Goal: Task Accomplishment & Management: Use online tool/utility

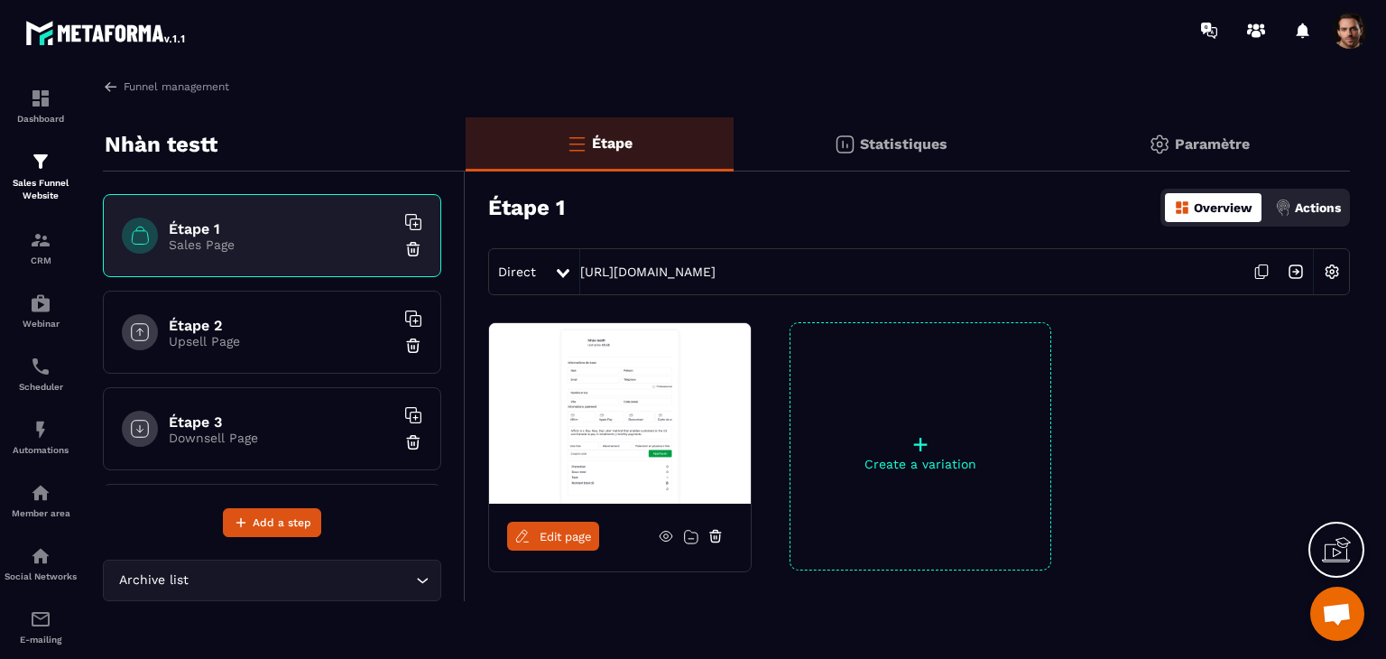
click at [1341, 42] on span at bounding box center [1349, 31] width 36 height 36
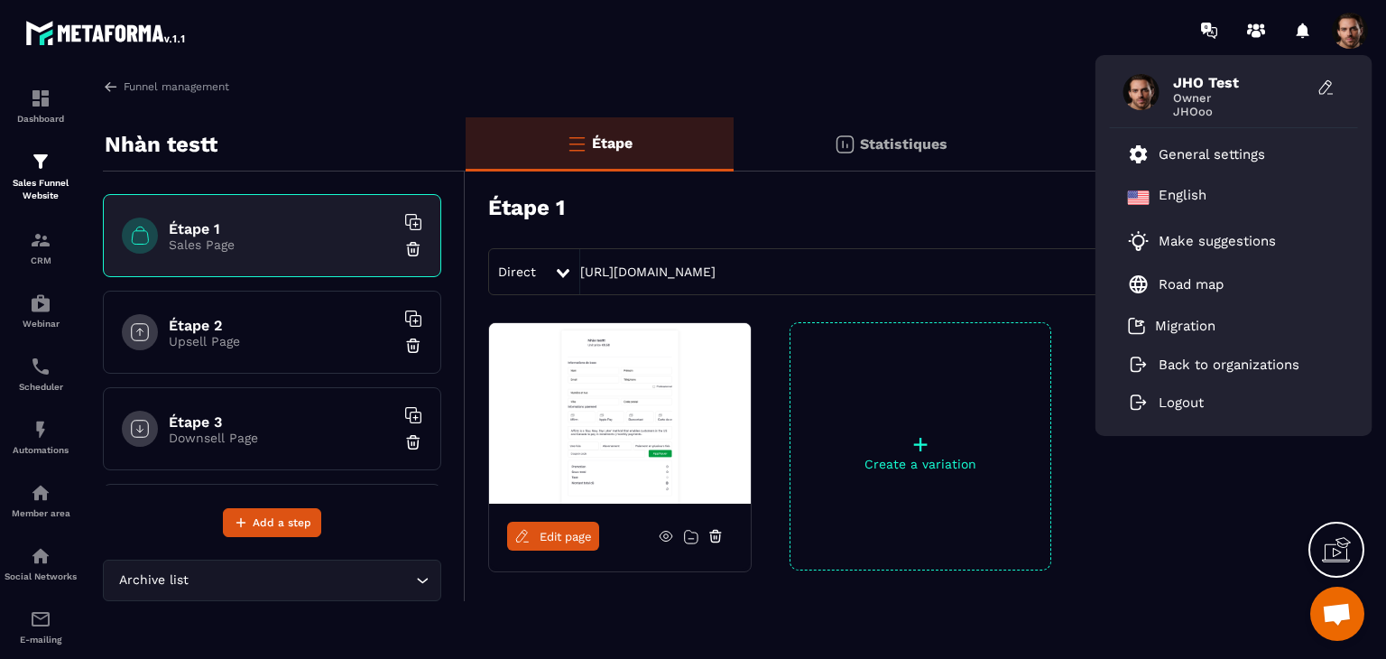
click at [1341, 42] on span at bounding box center [1349, 31] width 36 height 36
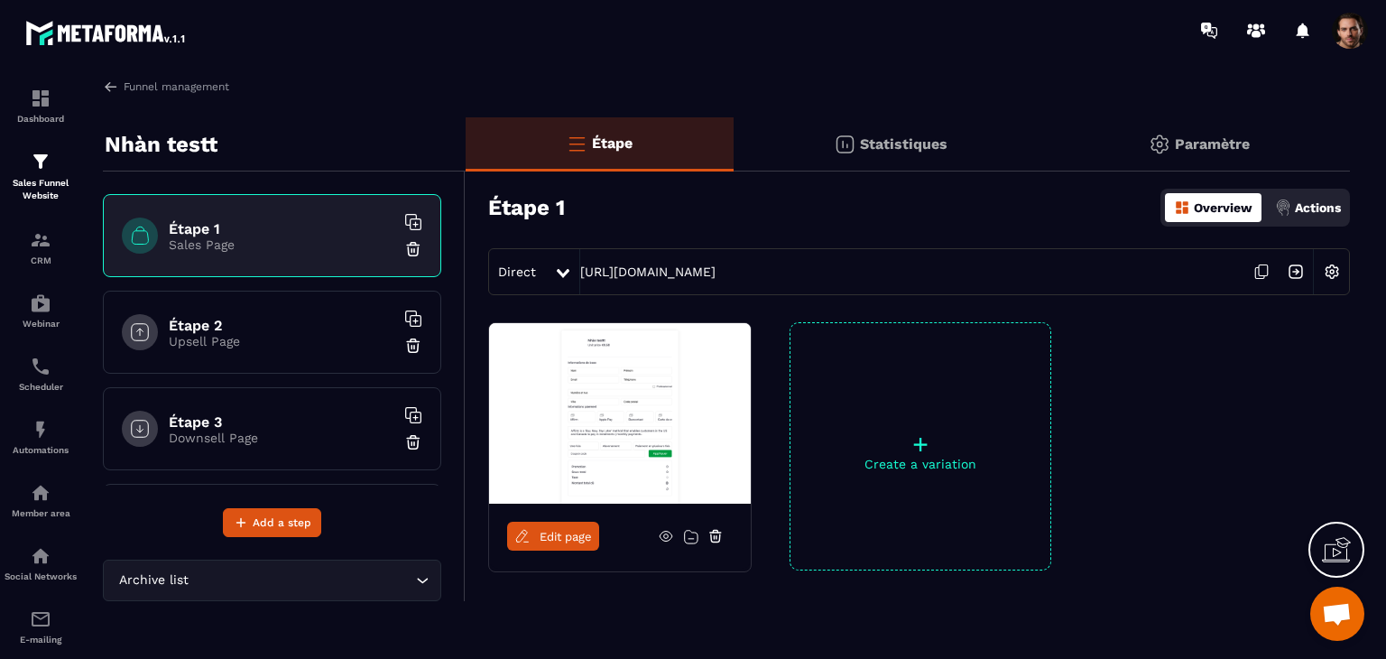
click at [1289, 209] on div "Actions" at bounding box center [1307, 207] width 75 height 29
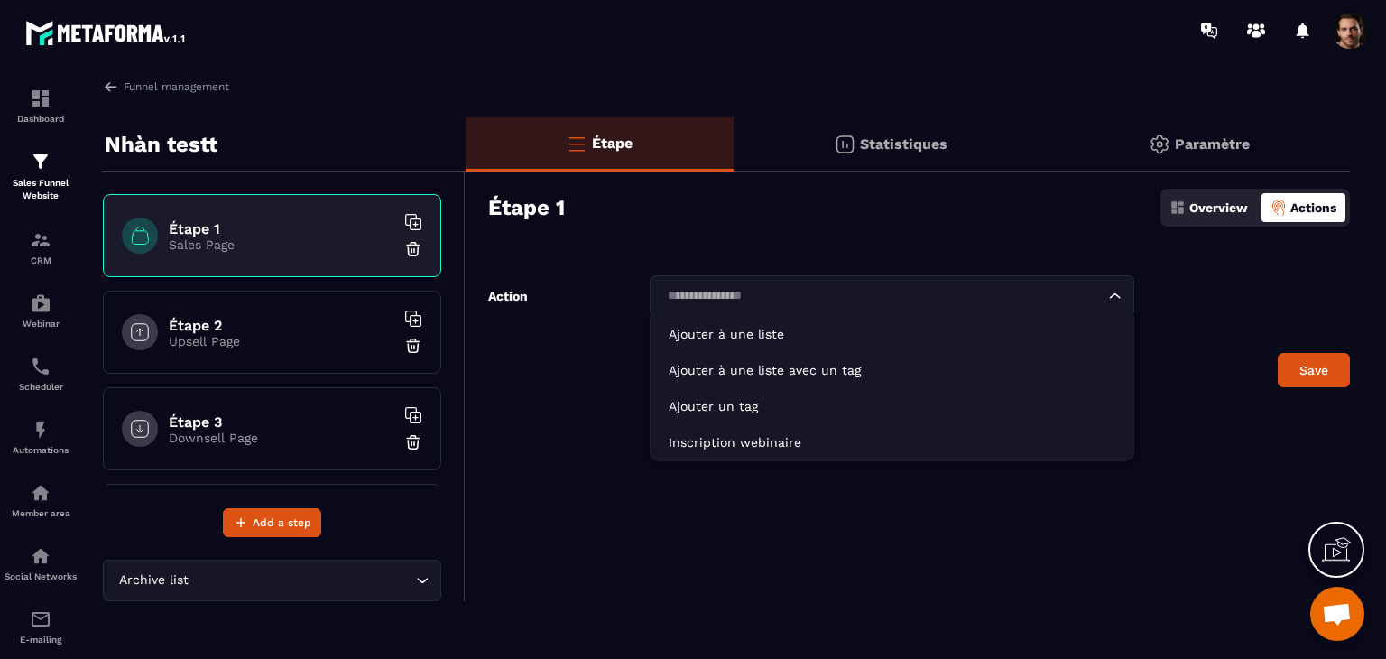
click at [1033, 297] on input "Search for option" at bounding box center [882, 296] width 443 height 20
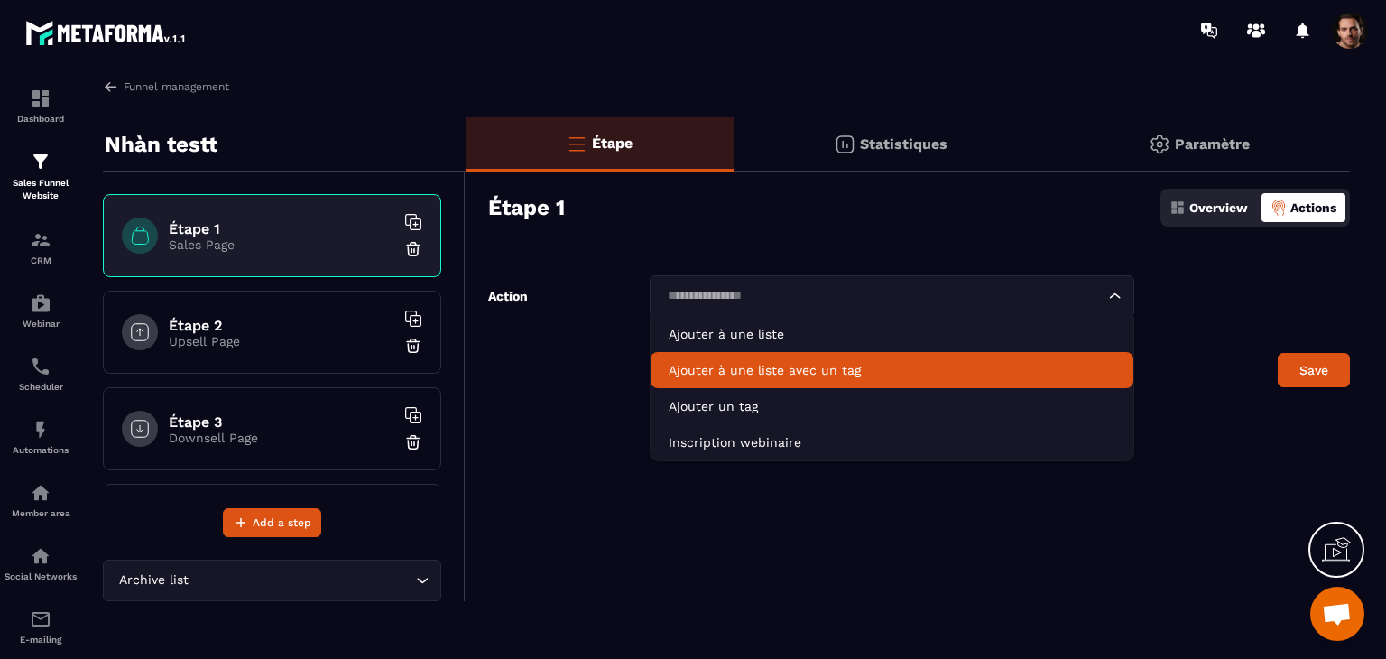
click at [957, 369] on p "Ajouter à une liste avec un tag" at bounding box center [891, 370] width 447 height 18
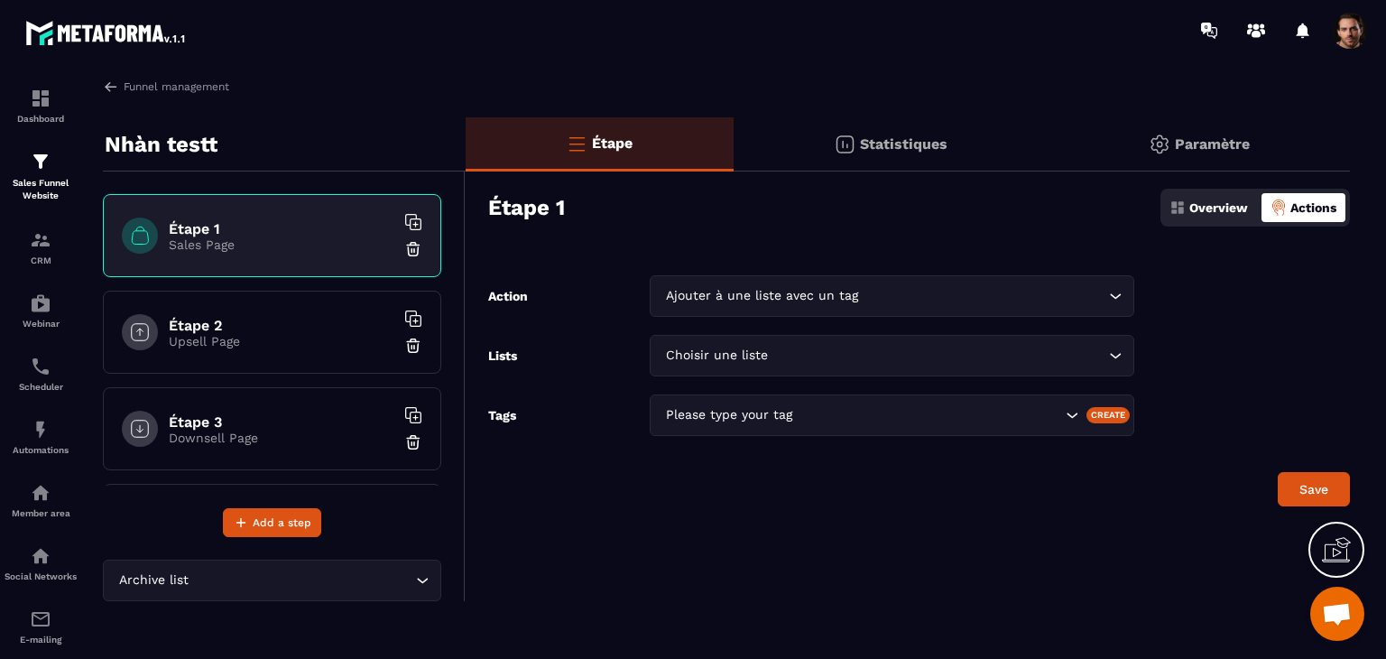
click at [1102, 416] on div "Create" at bounding box center [1108, 415] width 44 height 16
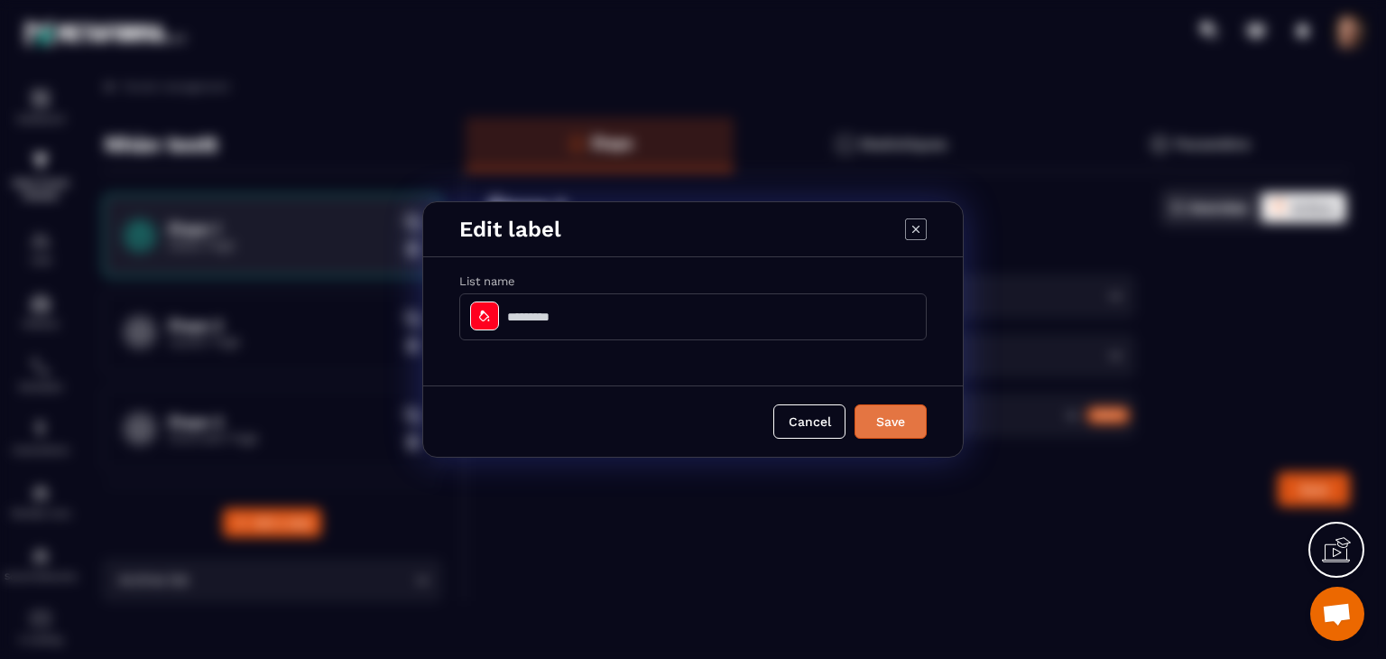
click at [889, 418] on button "Save" at bounding box center [890, 421] width 72 height 34
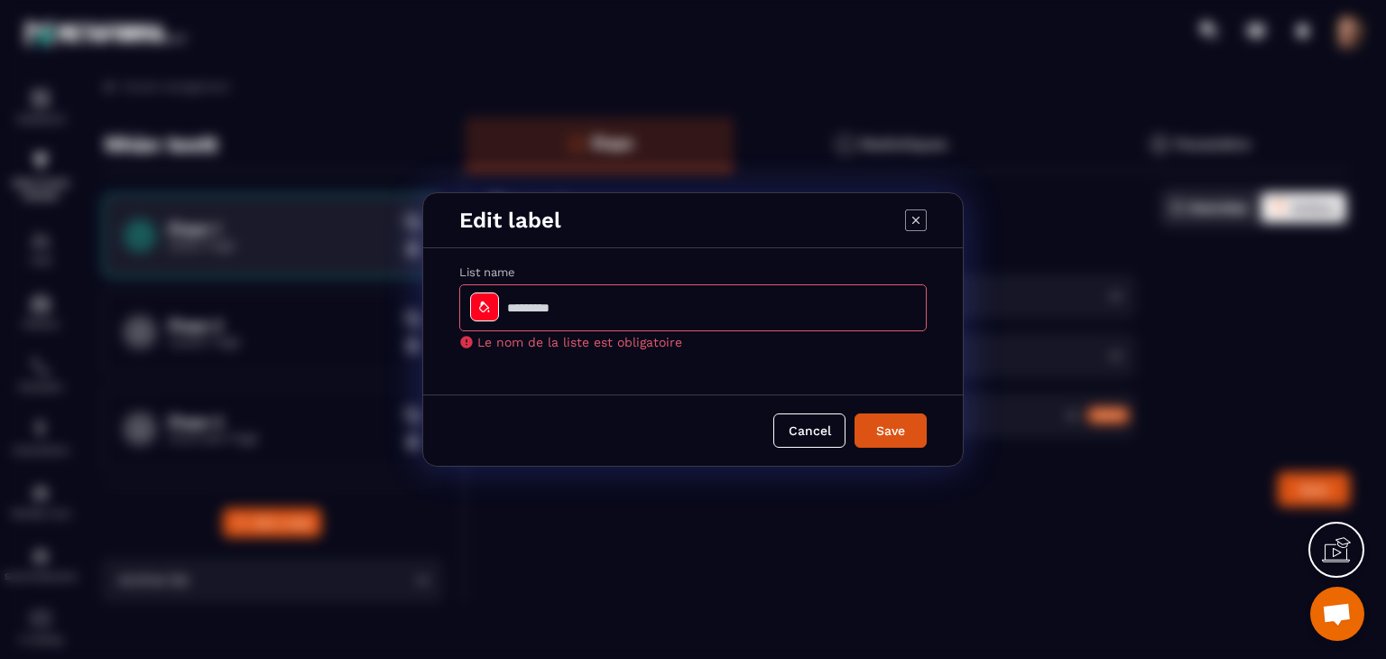
click at [913, 227] on icon "Modal window" at bounding box center [916, 220] width 22 height 22
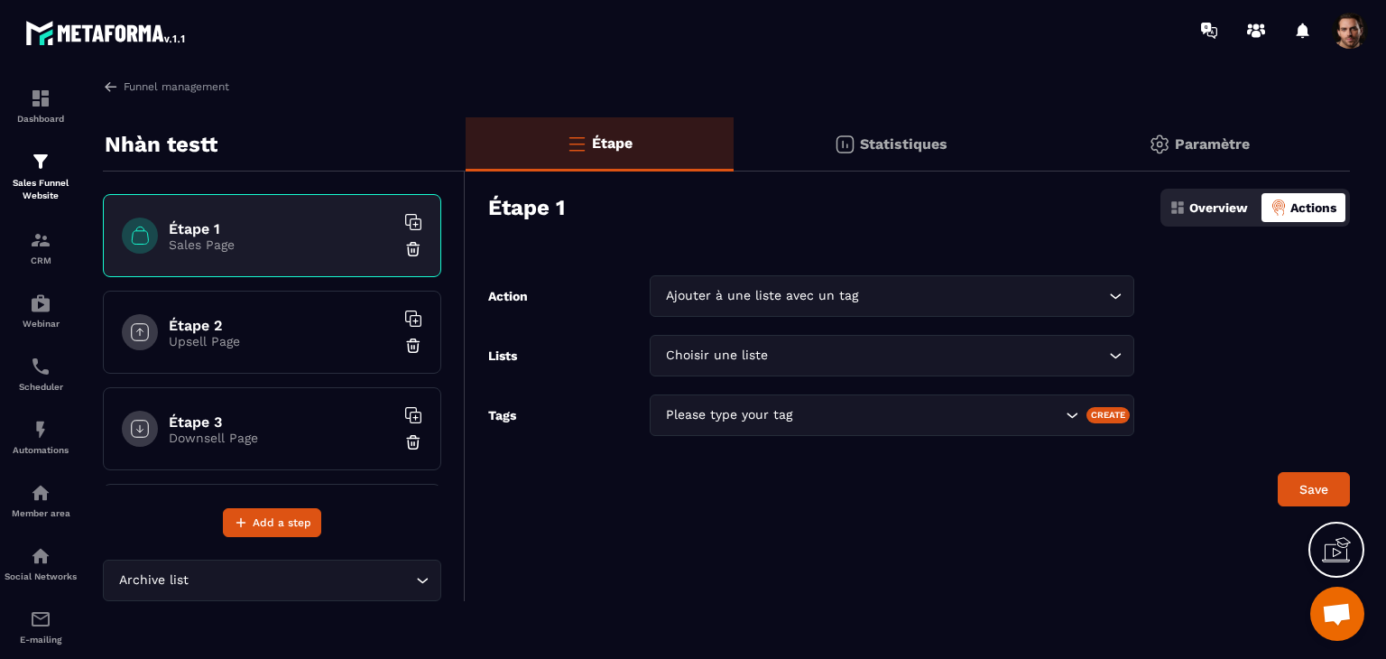
click at [1343, 41] on span at bounding box center [1349, 31] width 36 height 36
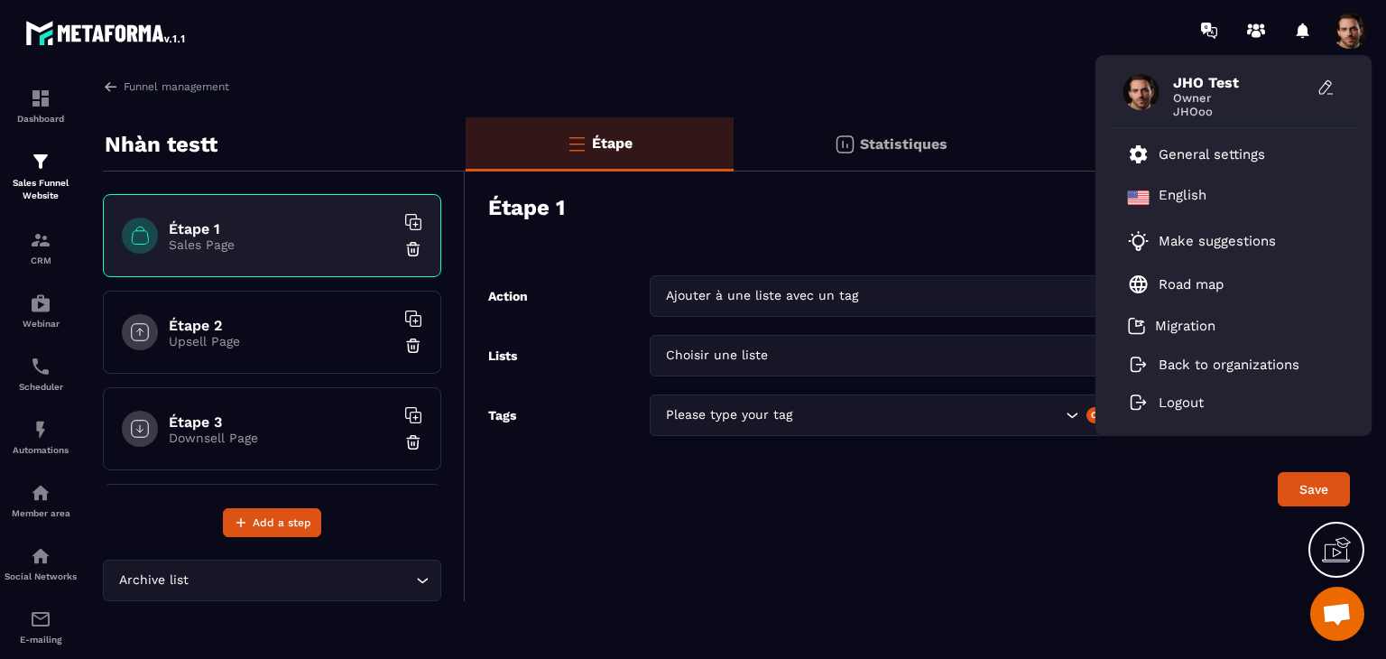
click at [1344, 41] on span at bounding box center [1349, 31] width 36 height 36
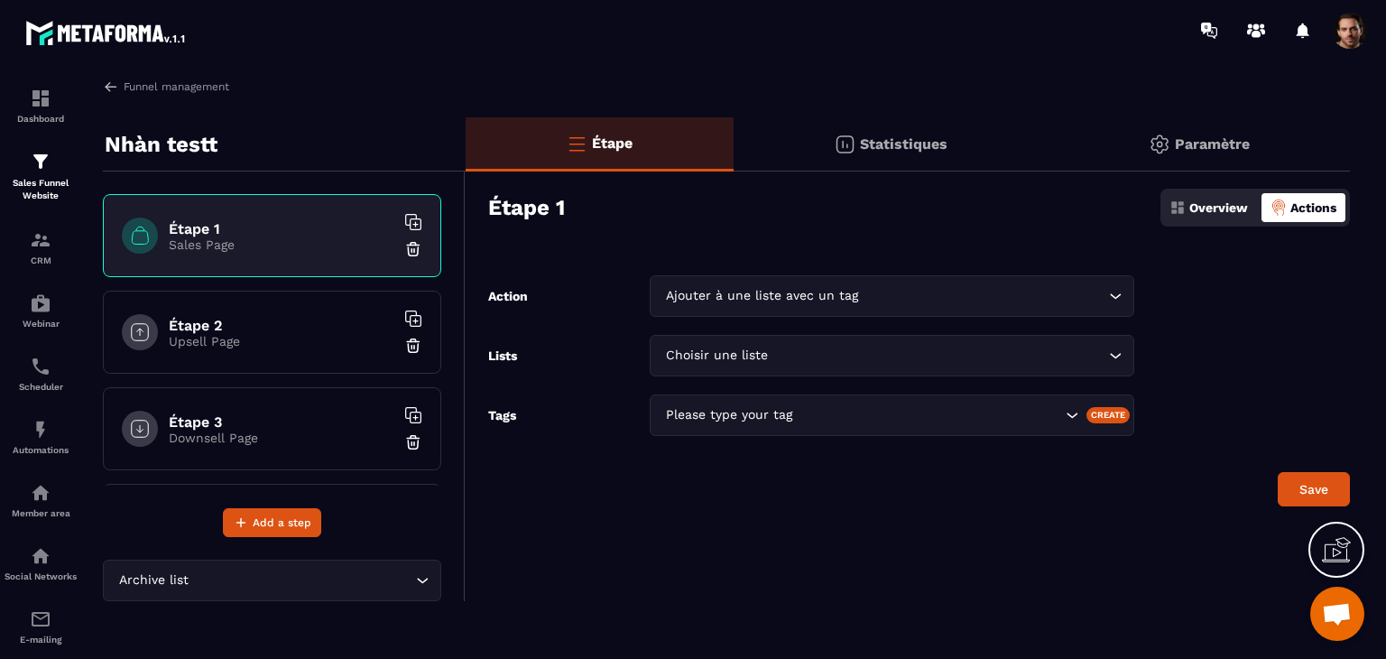
click at [1346, 43] on span at bounding box center [1349, 31] width 36 height 36
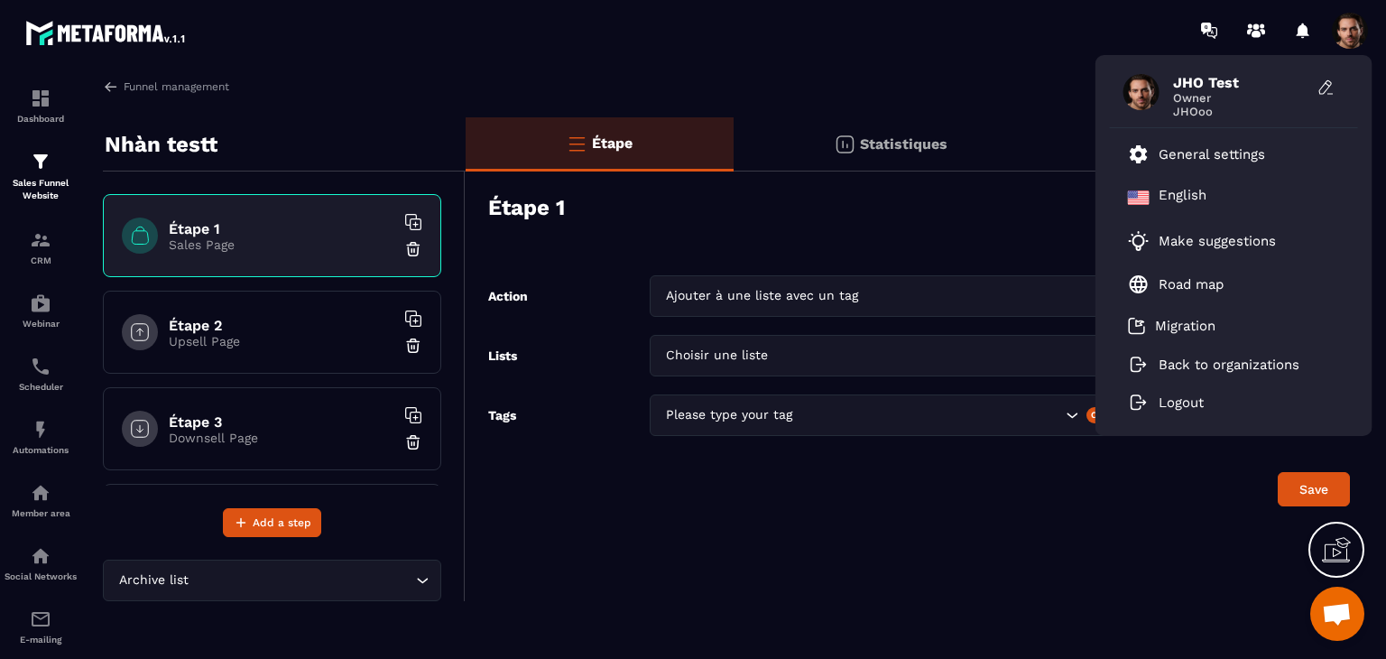
drag, startPoint x: 1044, startPoint y: 235, endPoint x: 1068, endPoint y: 223, distance: 27.4
click at [1044, 235] on div "Étape 1 Overview Actions" at bounding box center [918, 207] width 861 height 63
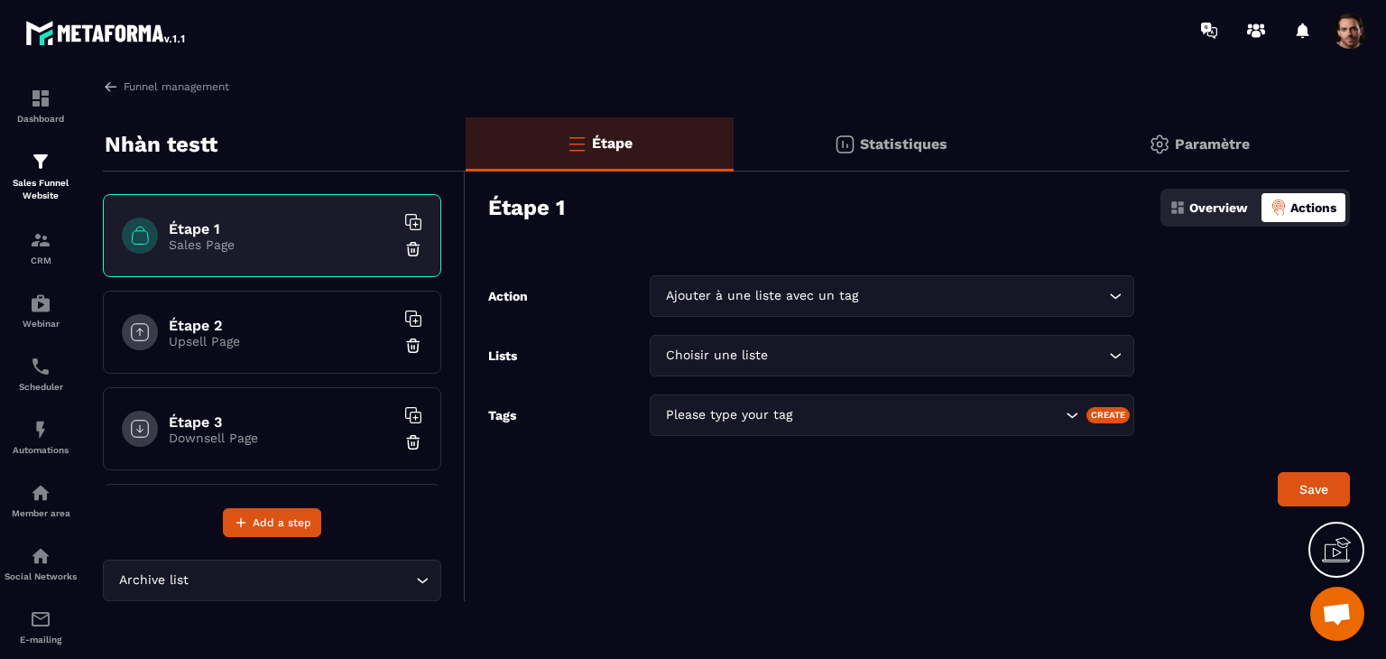
click at [1353, 32] on span at bounding box center [1349, 31] width 36 height 36
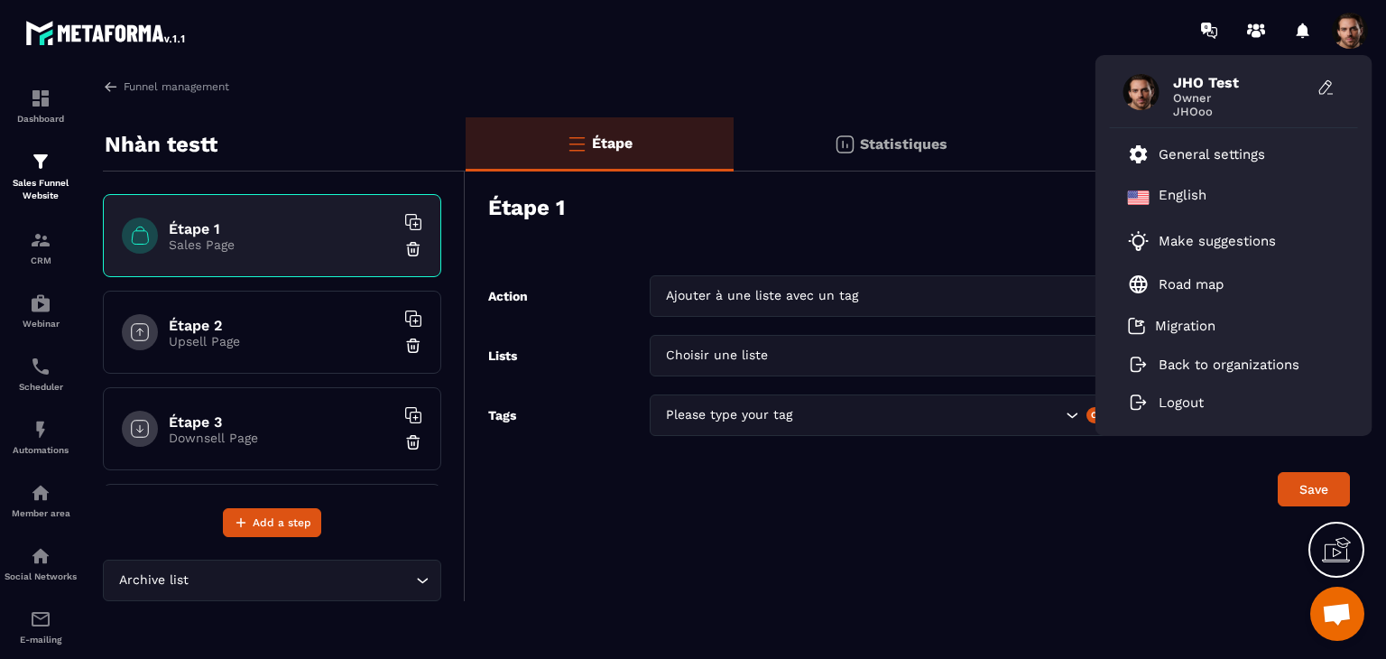
click at [1088, 419] on div "Create" at bounding box center [1108, 415] width 44 height 16
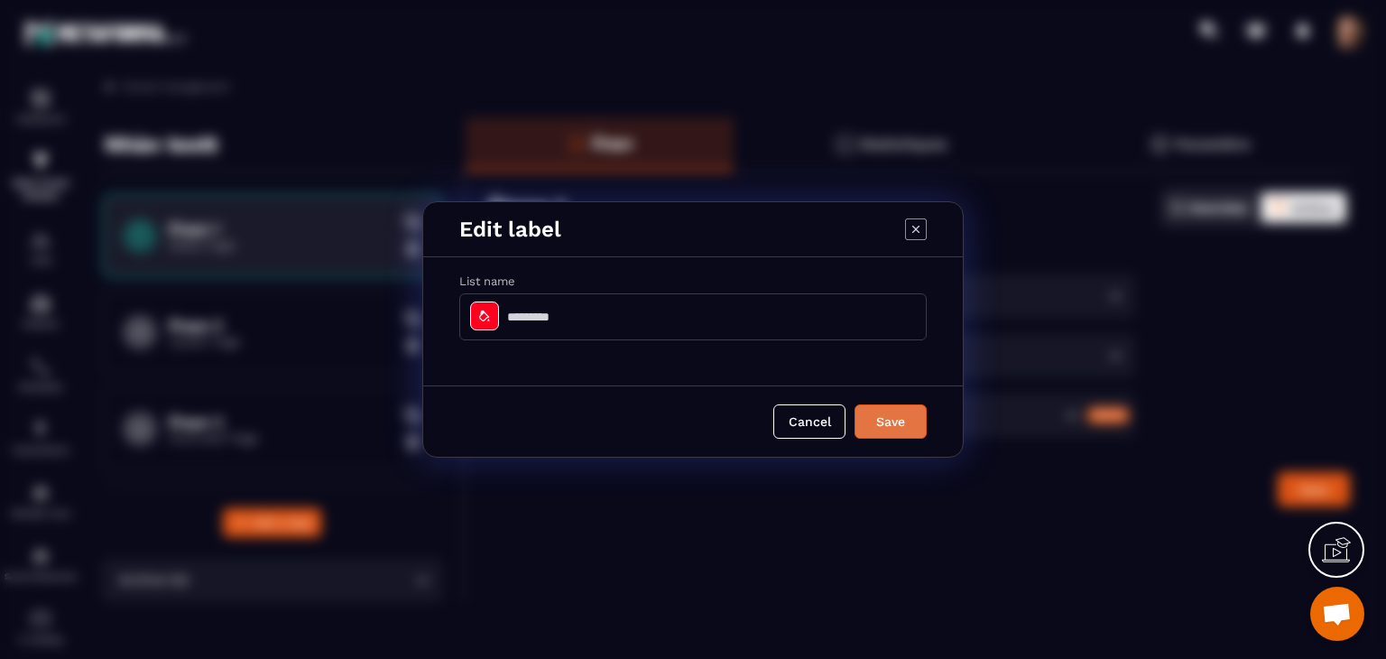
click at [881, 422] on button "Save" at bounding box center [890, 421] width 72 height 34
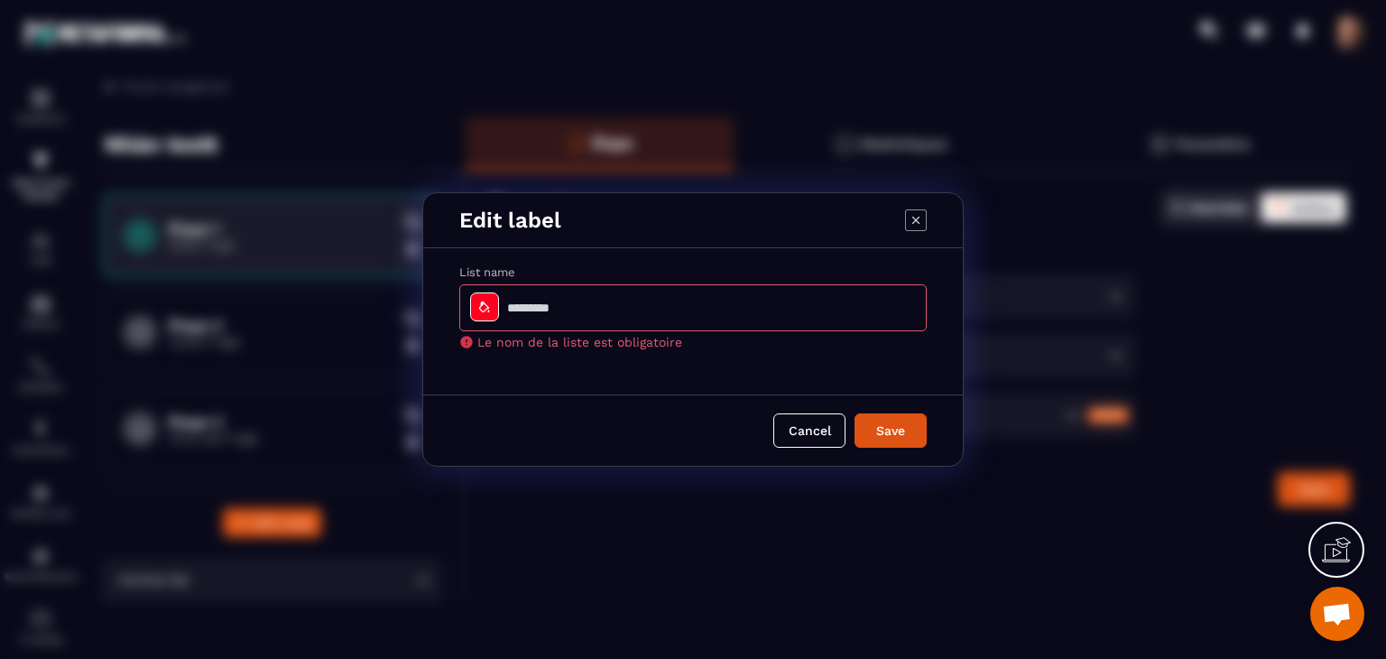
click at [911, 225] on icon "Modal window" at bounding box center [916, 220] width 22 height 22
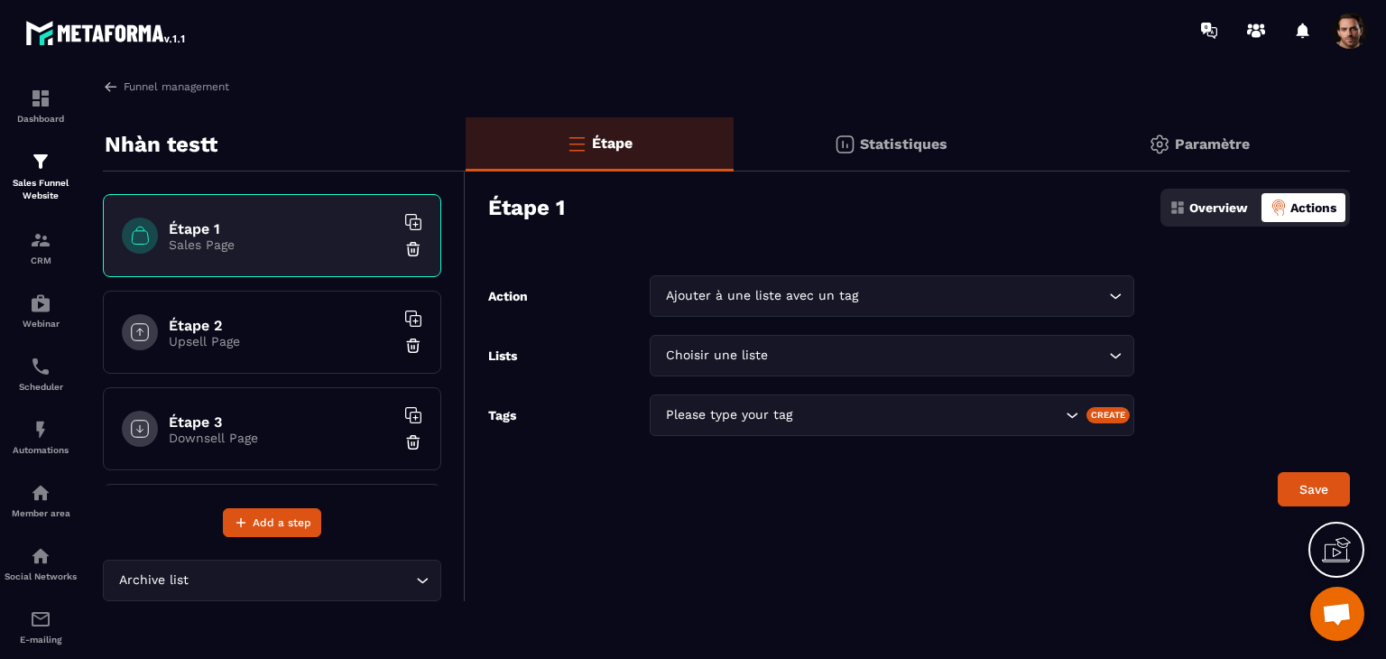
click at [1349, 26] on span at bounding box center [1349, 31] width 36 height 36
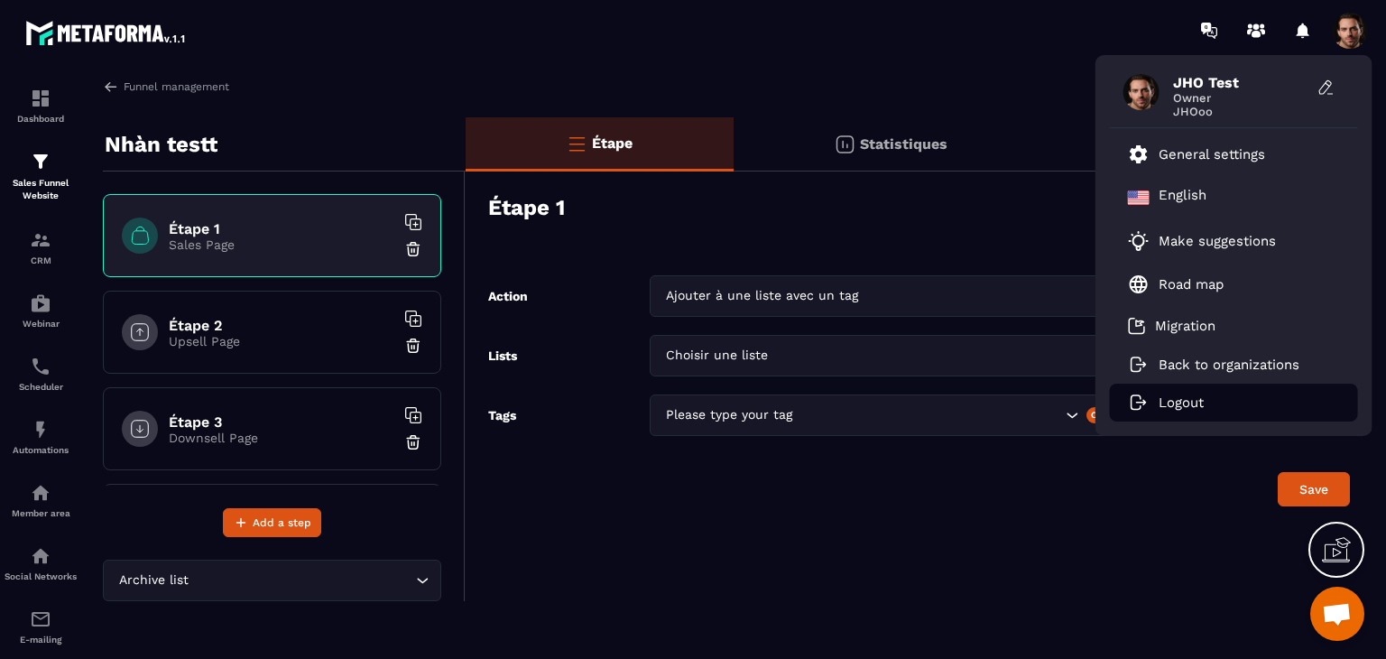
click at [1155, 401] on li "Logout" at bounding box center [1234, 402] width 248 height 38
